Goal: Task Accomplishment & Management: Manage account settings

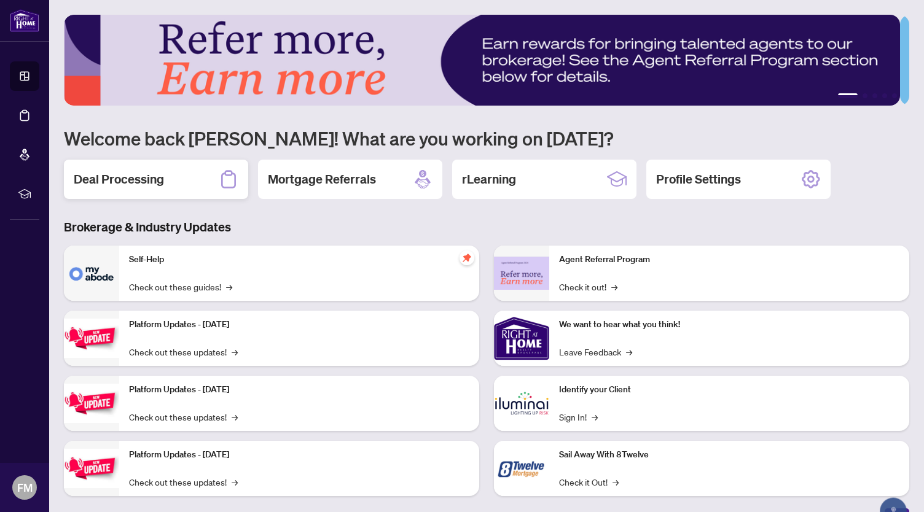
click at [185, 178] on div "Deal Processing" at bounding box center [156, 179] width 184 height 39
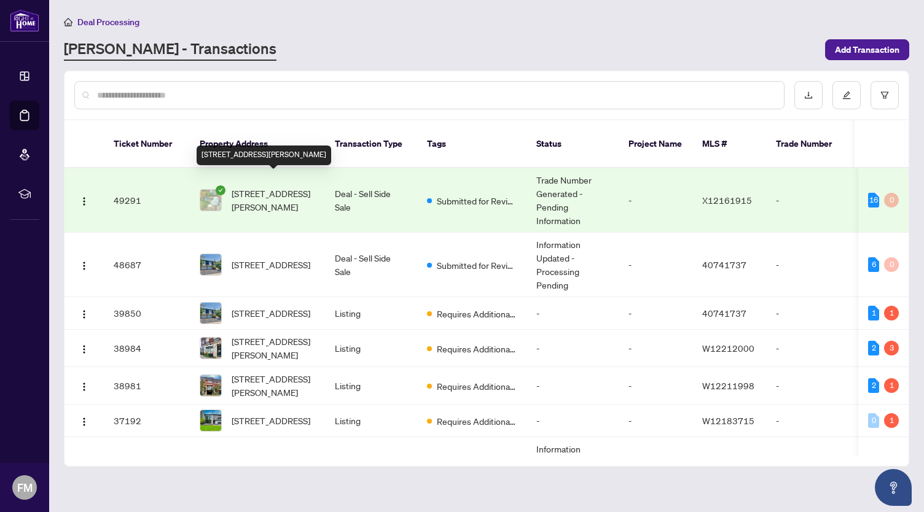
click at [273, 190] on span "34 Maple Ave, Hamilton, Ontario L9H 4W4, Canada" at bounding box center [274, 200] width 84 height 27
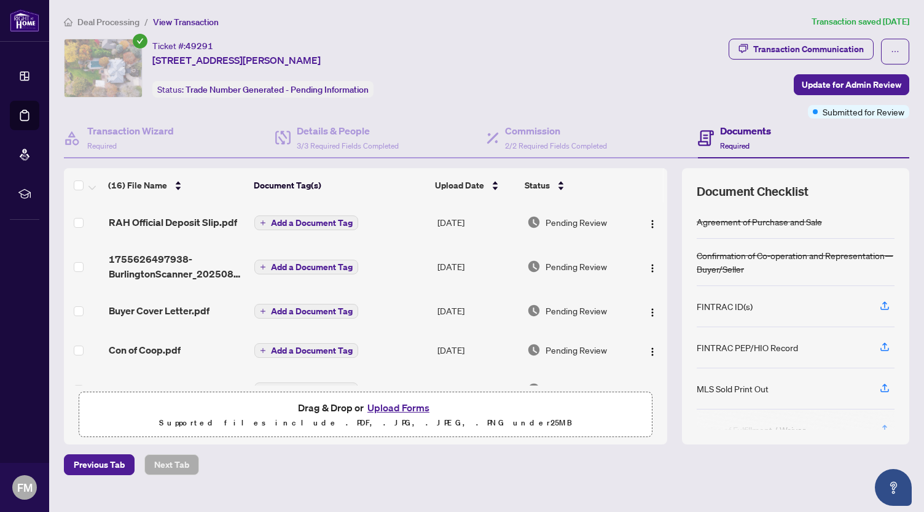
click at [372, 400] on button "Upload Forms" at bounding box center [398, 408] width 69 height 16
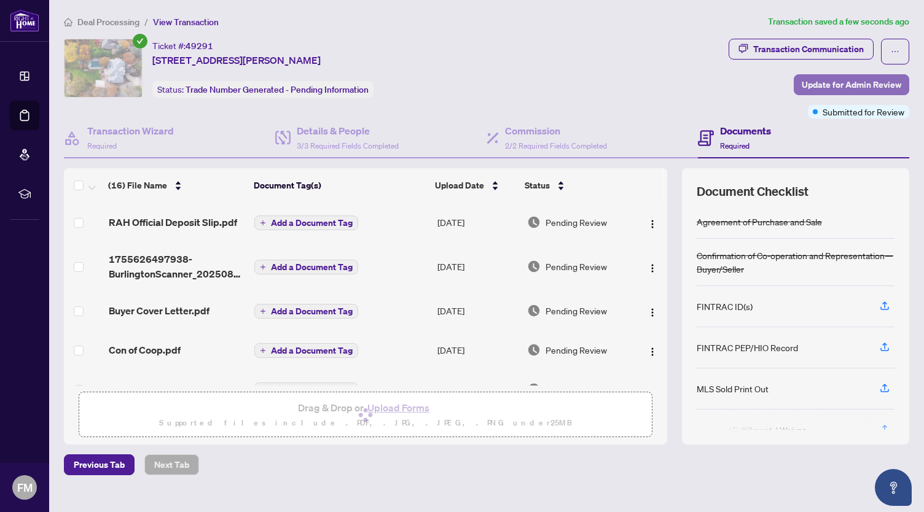
click at [834, 85] on span "Update for Admin Review" at bounding box center [852, 85] width 100 height 20
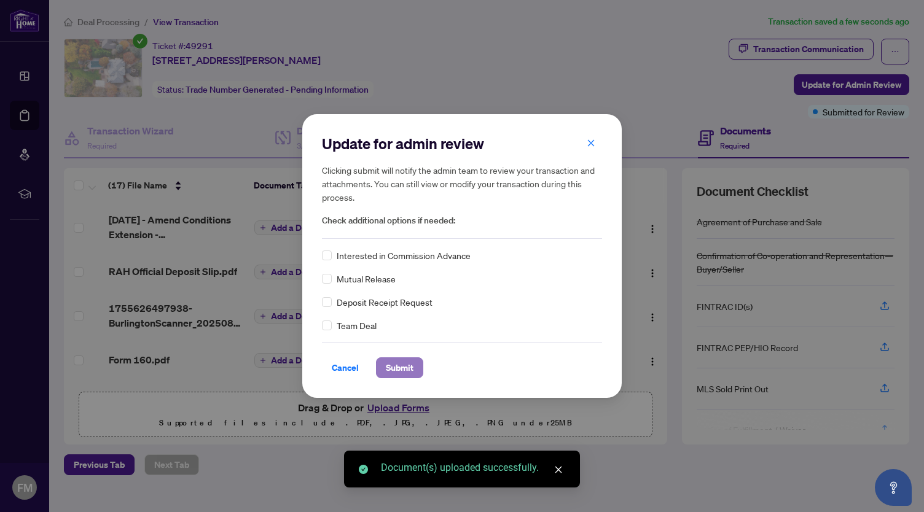
click at [391, 369] on span "Submit" at bounding box center [400, 368] width 28 height 20
